Goal: Book appointment/travel/reservation

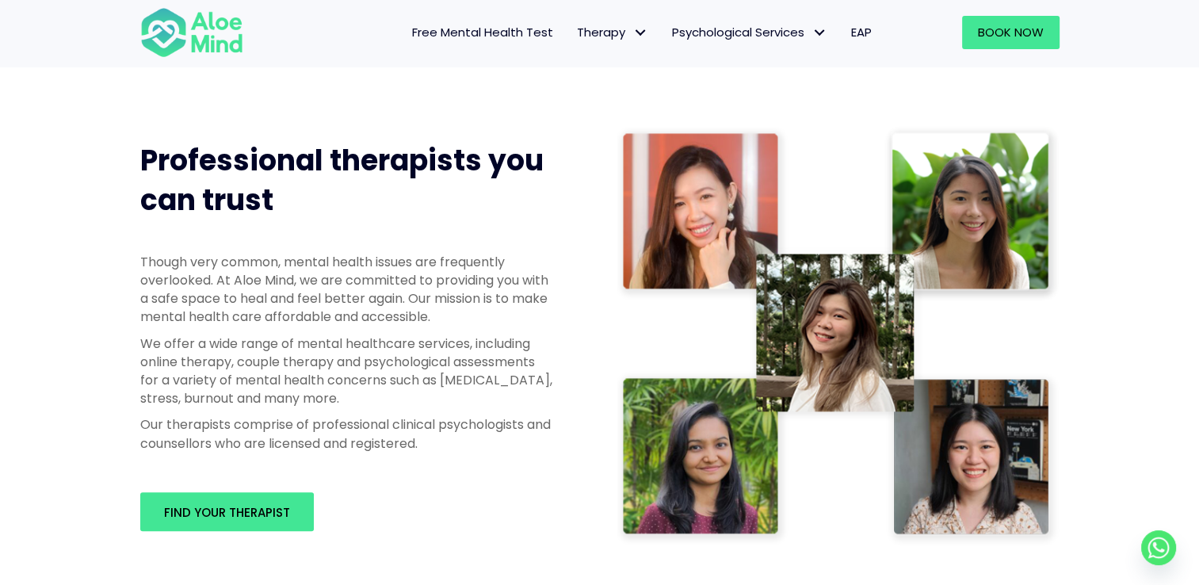
scroll to position [951, 0]
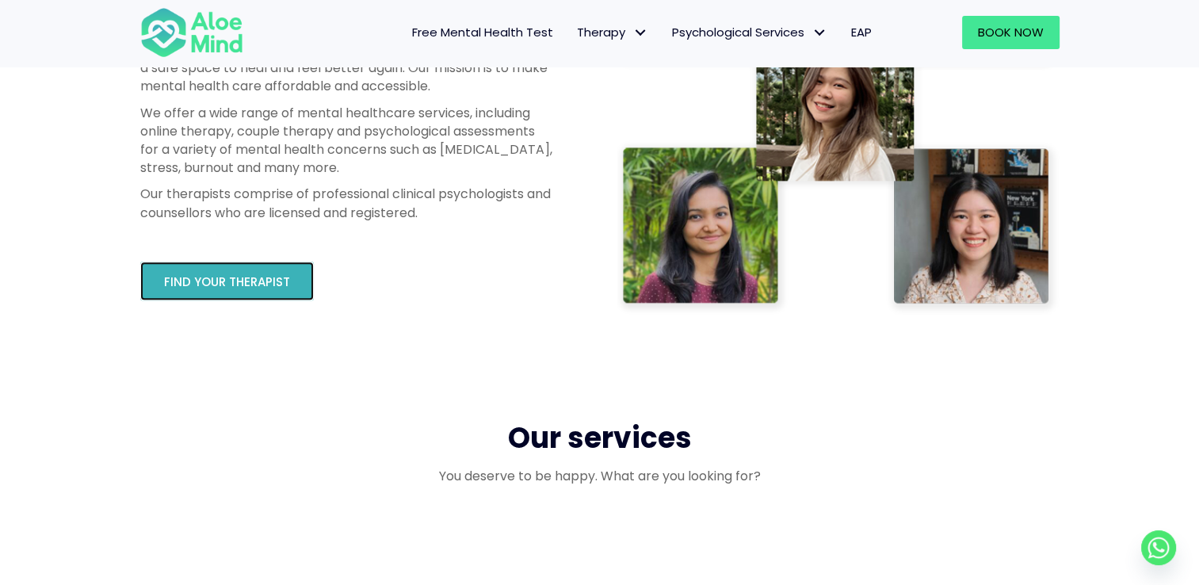
click at [248, 277] on span "Find your therapist" at bounding box center [227, 281] width 126 height 17
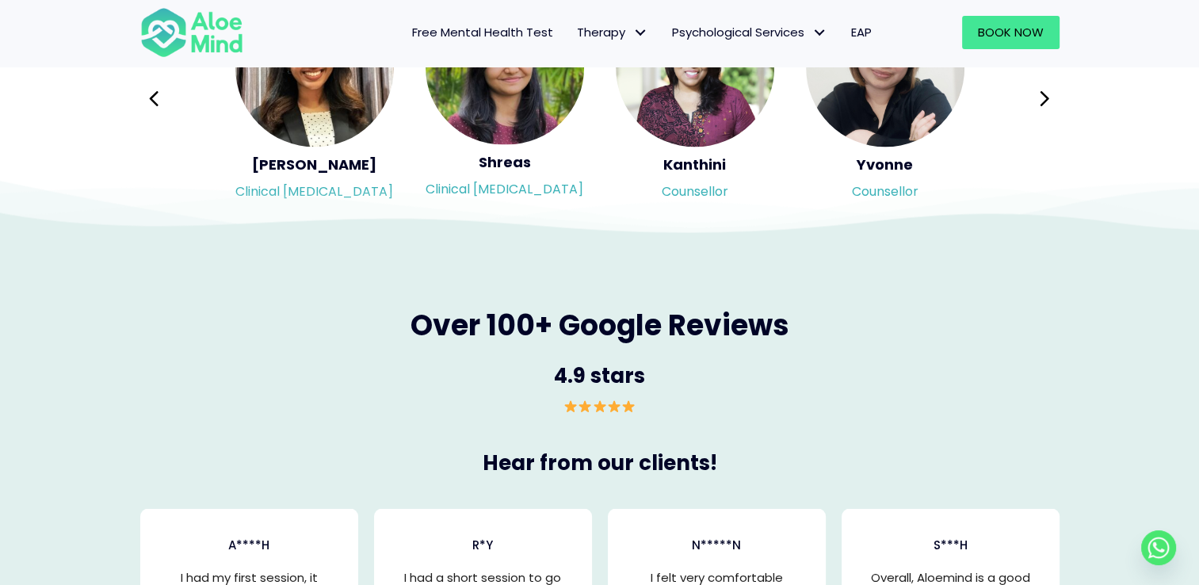
scroll to position [3090, 0]
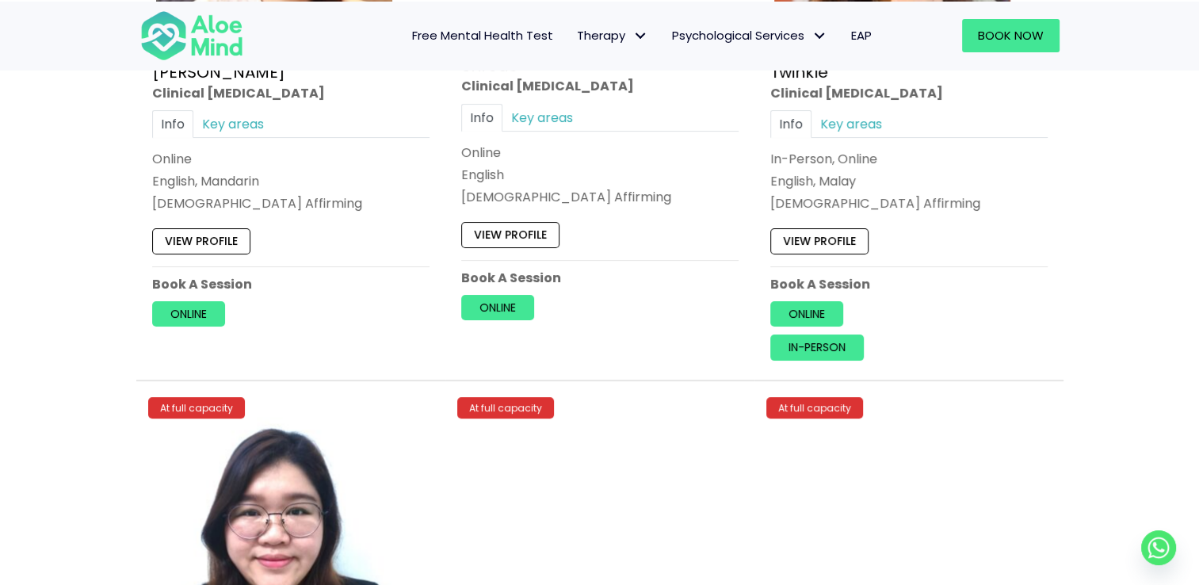
scroll to position [6386, 0]
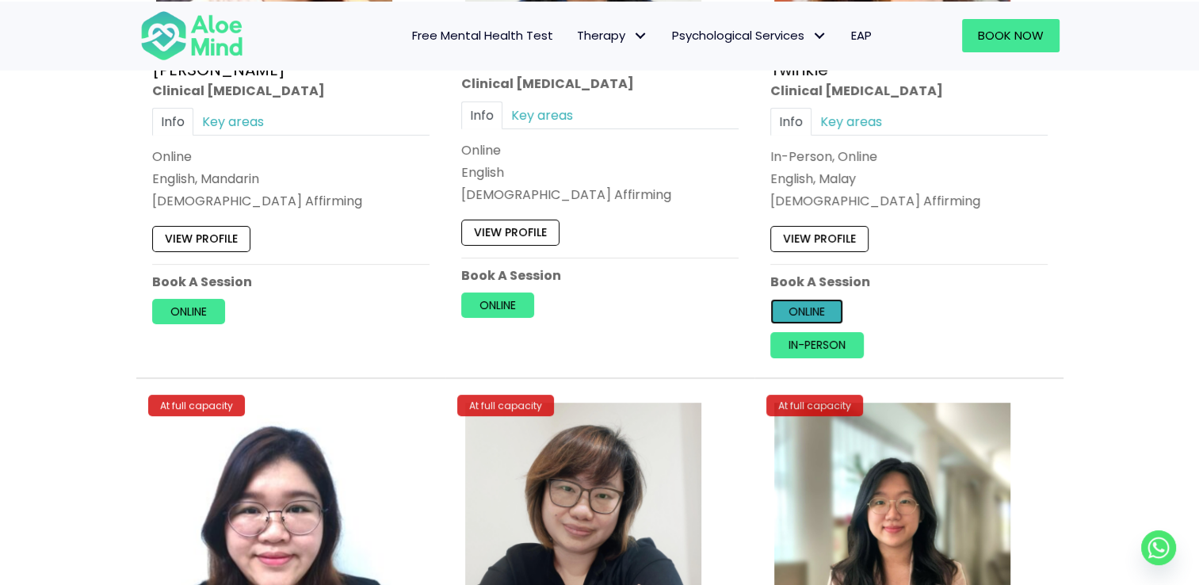
click at [819, 299] on link "Online" at bounding box center [806, 311] width 73 height 25
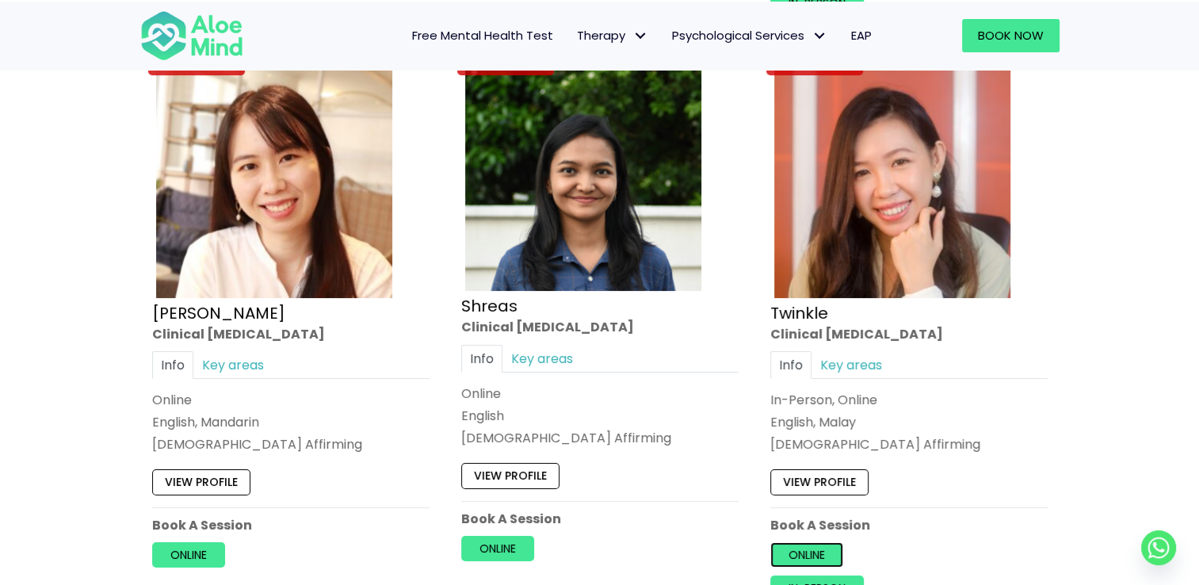
scroll to position [6148, 0]
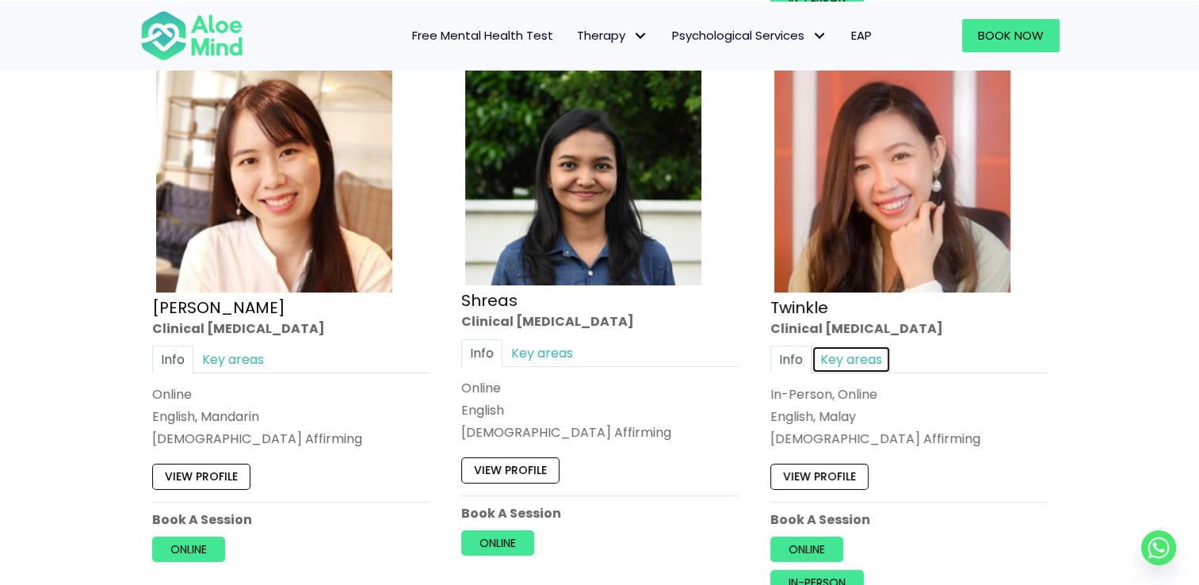
click at [848, 347] on link "Key areas" at bounding box center [850, 359] width 79 height 28
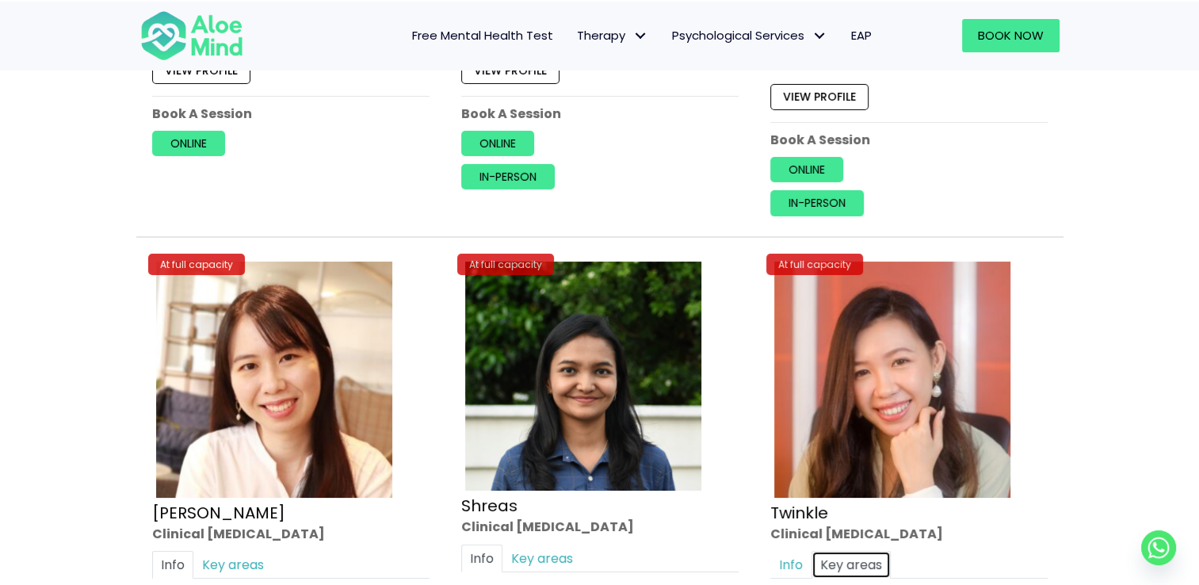
scroll to position [6069, 0]
